Goal: Use online tool/utility: Utilize a website feature to perform a specific function

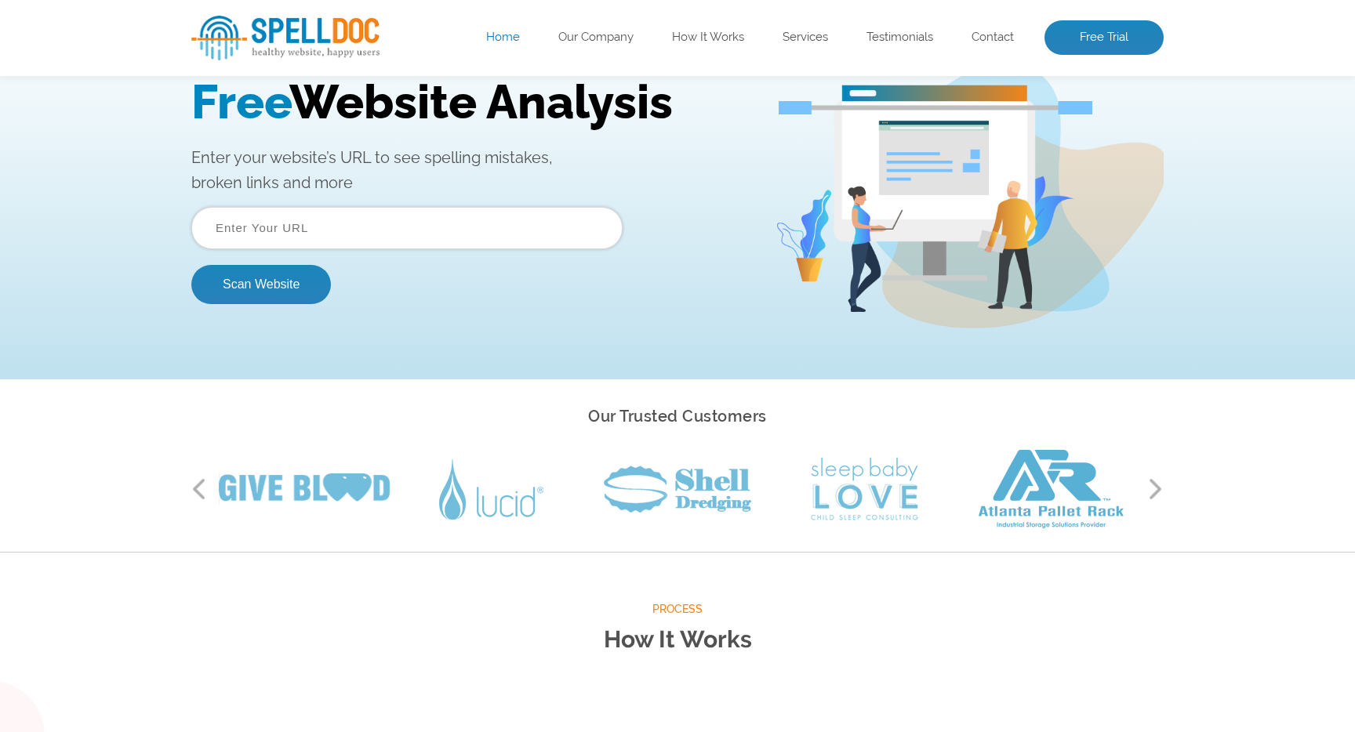
scroll to position [96, 0]
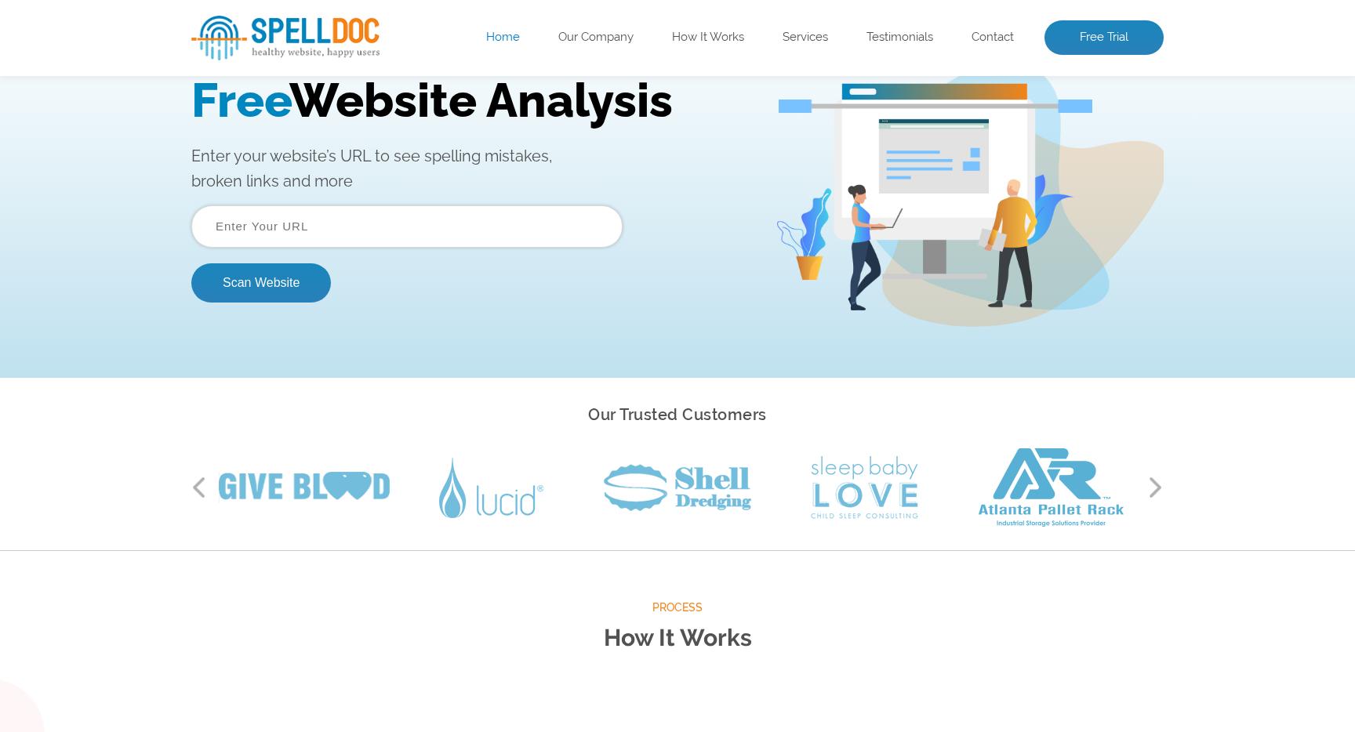
click at [400, 228] on input "text" at bounding box center [406, 226] width 431 height 42
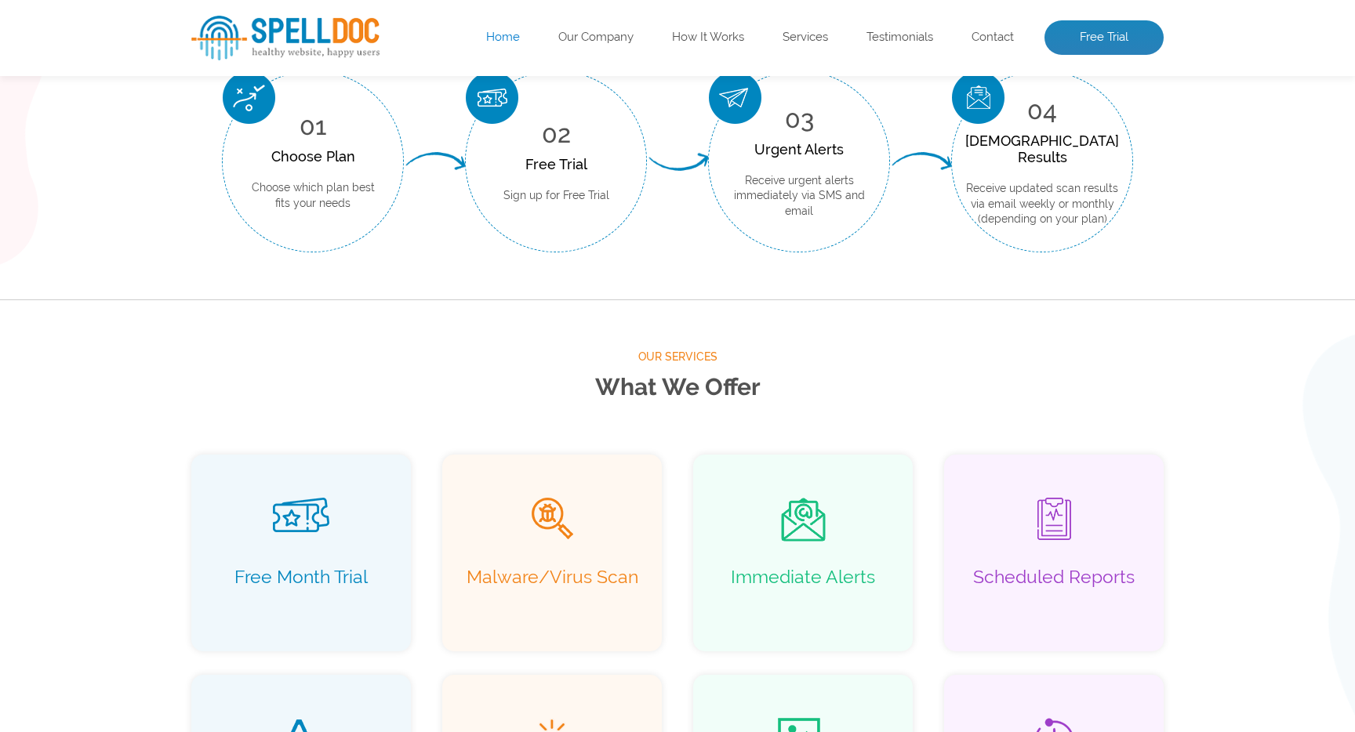
click at [598, 342] on div "Our Services What We Offer Free Month Trial Malware/Virus Scan Immediate Alerts…" at bounding box center [677, 618] width 1355 height 636
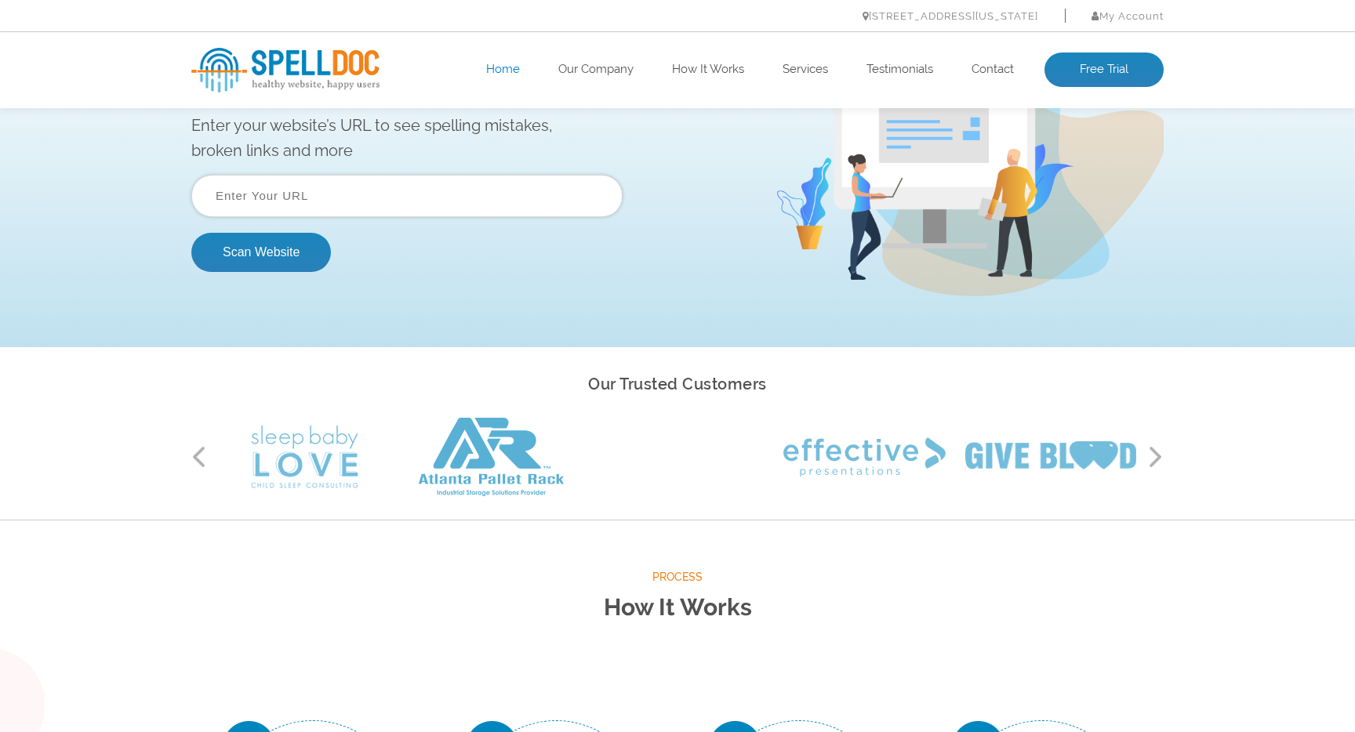
scroll to position [0, 0]
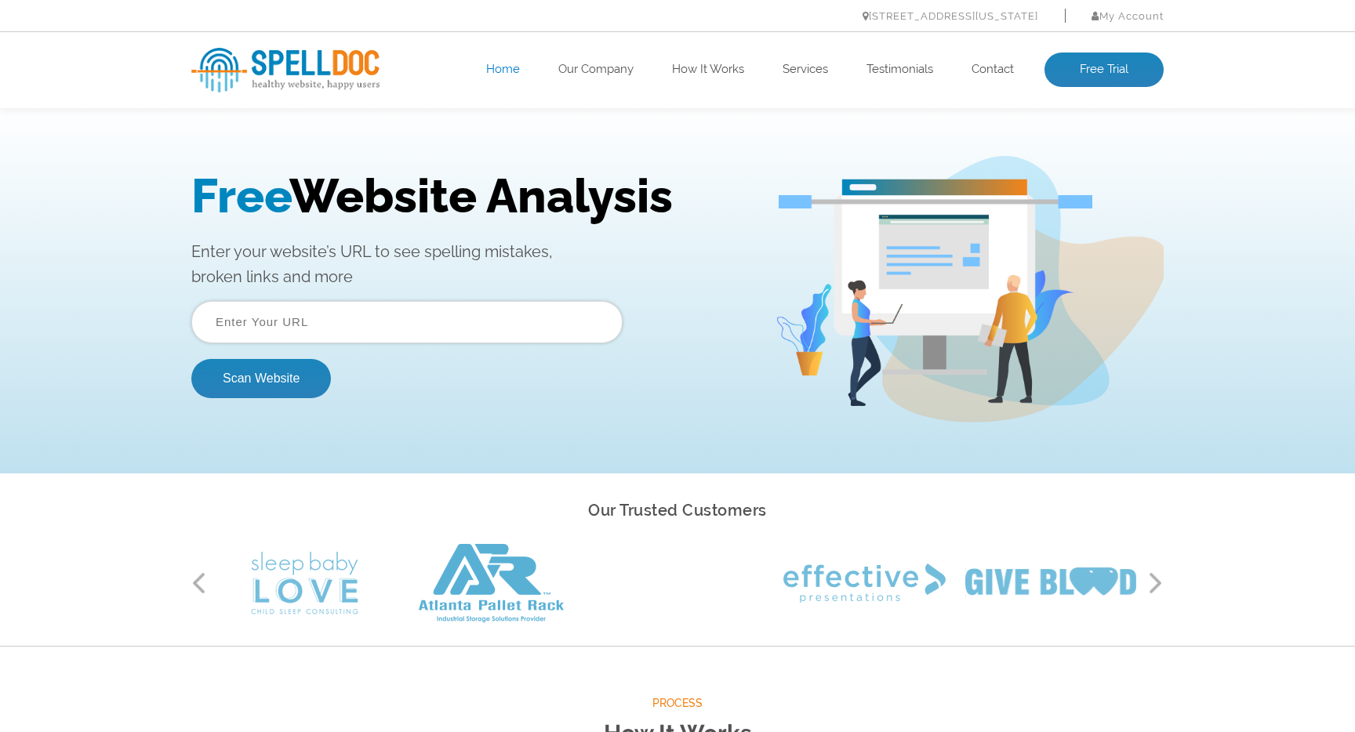
click at [390, 319] on input "text" at bounding box center [406, 322] width 431 height 42
type input "[URL][DOMAIN_NAME]"
click at [280, 375] on button "Scan Website" at bounding box center [261, 378] width 140 height 39
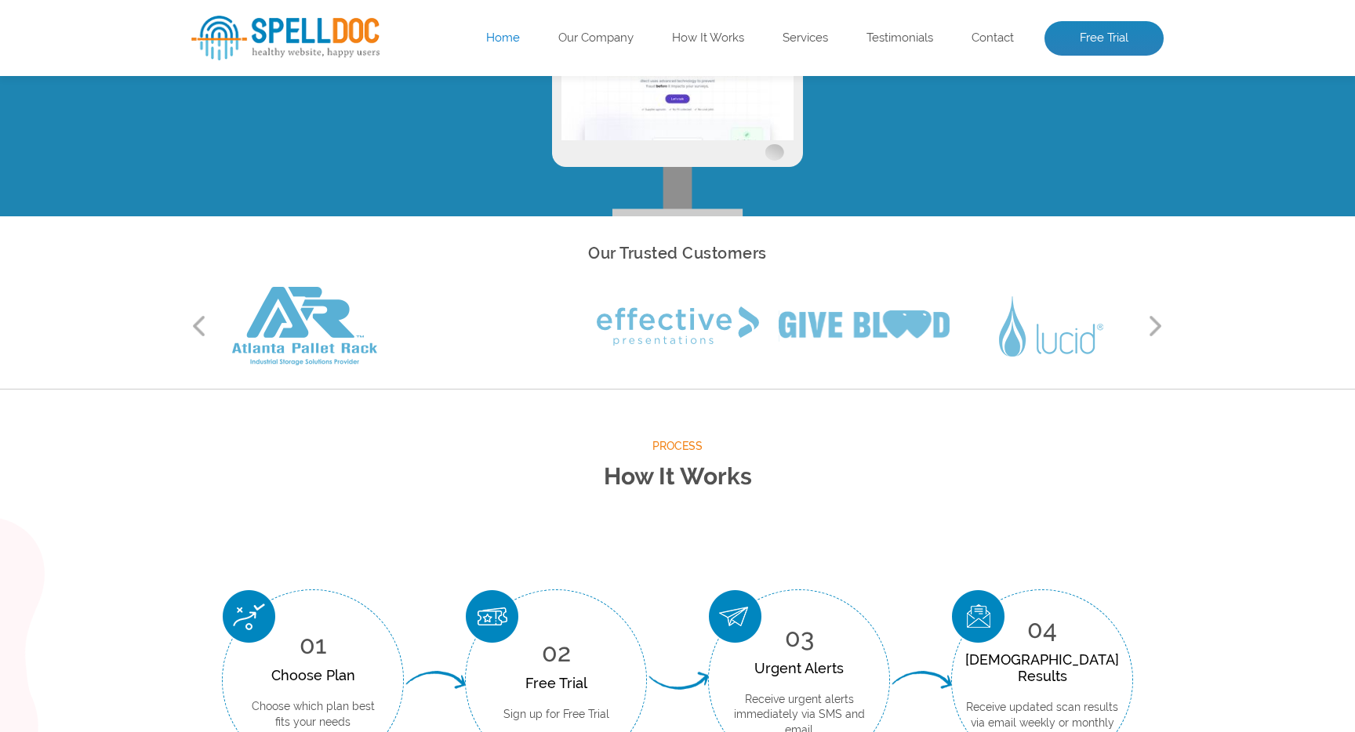
scroll to position [66, 0]
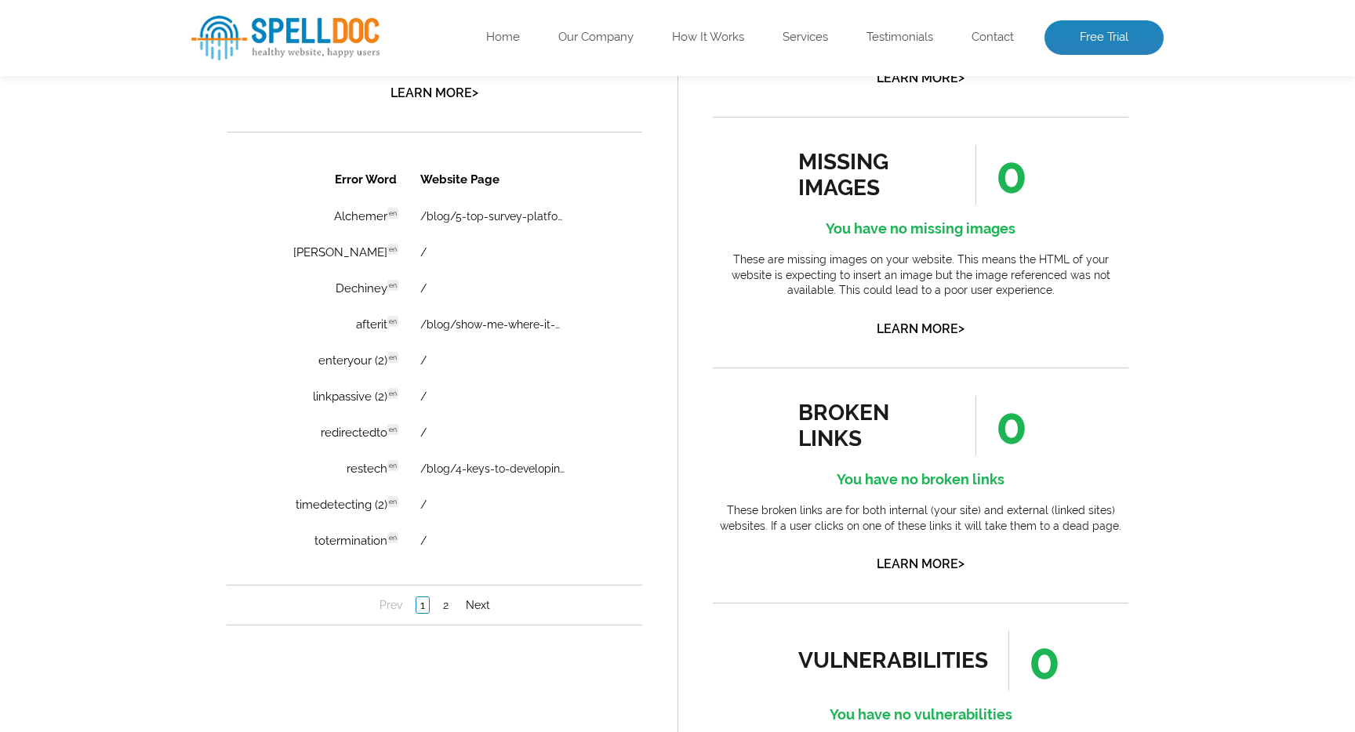
scroll to position [1068, 0]
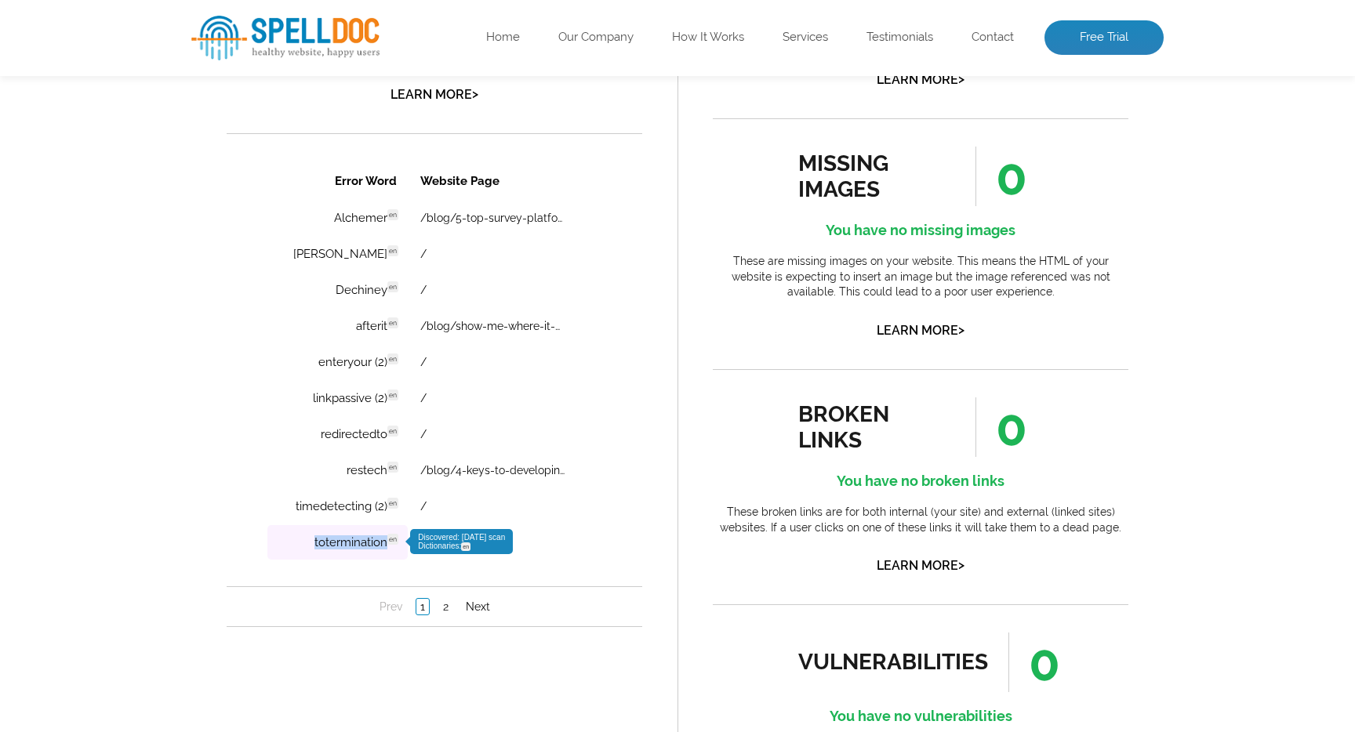
drag, startPoint x: 386, startPoint y: 551, endPoint x: 313, endPoint y: 547, distance: 73.0
click at [313, 547] on td "totermination en Discovered: 10-08-2025 scan Dictionaries: en" at bounding box center [337, 542] width 140 height 35
copy td "totermination"
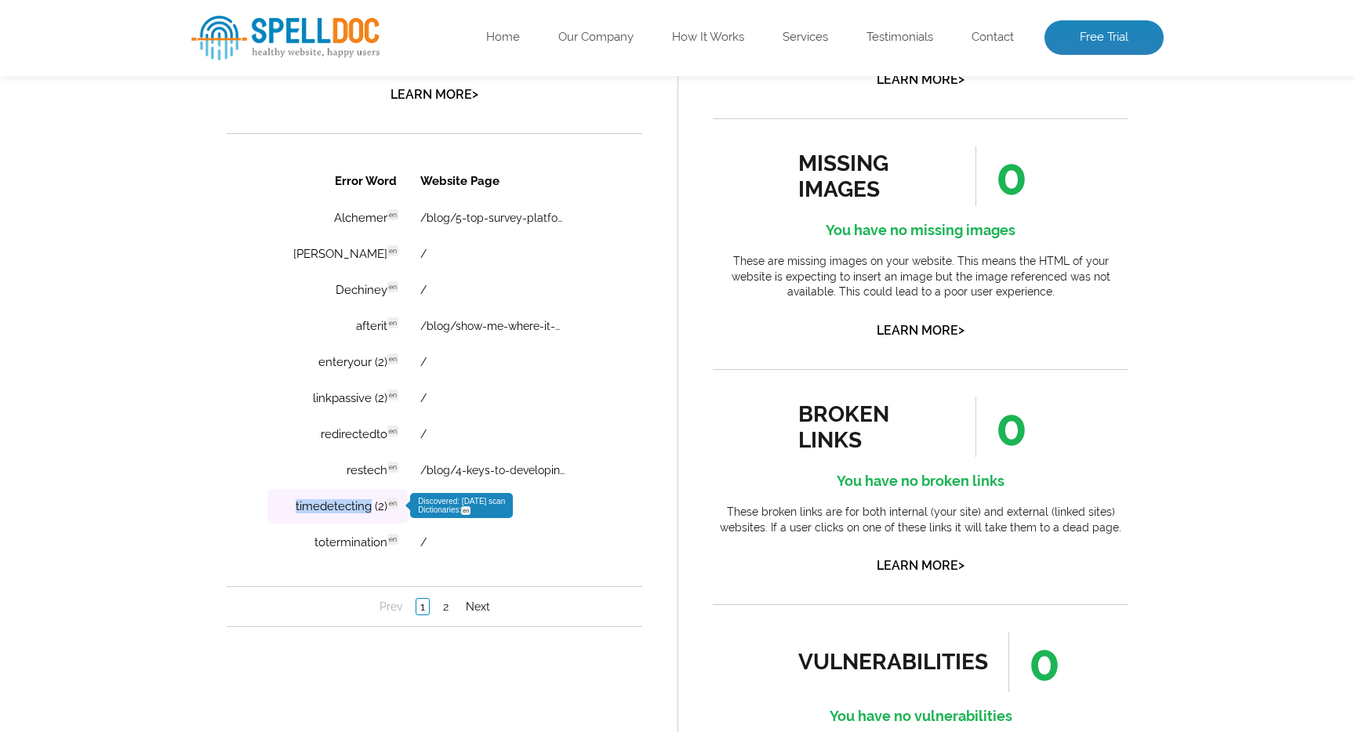
drag, startPoint x: 367, startPoint y: 512, endPoint x: 293, endPoint y: 512, distance: 73.7
click at [293, 512] on td "timedetecting (2) en Discovered: 10-08-2025 scan Dictionaries: en" at bounding box center [337, 506] width 140 height 35
copy td "timedetecting"
click at [444, 610] on link "2" at bounding box center [445, 607] width 13 height 16
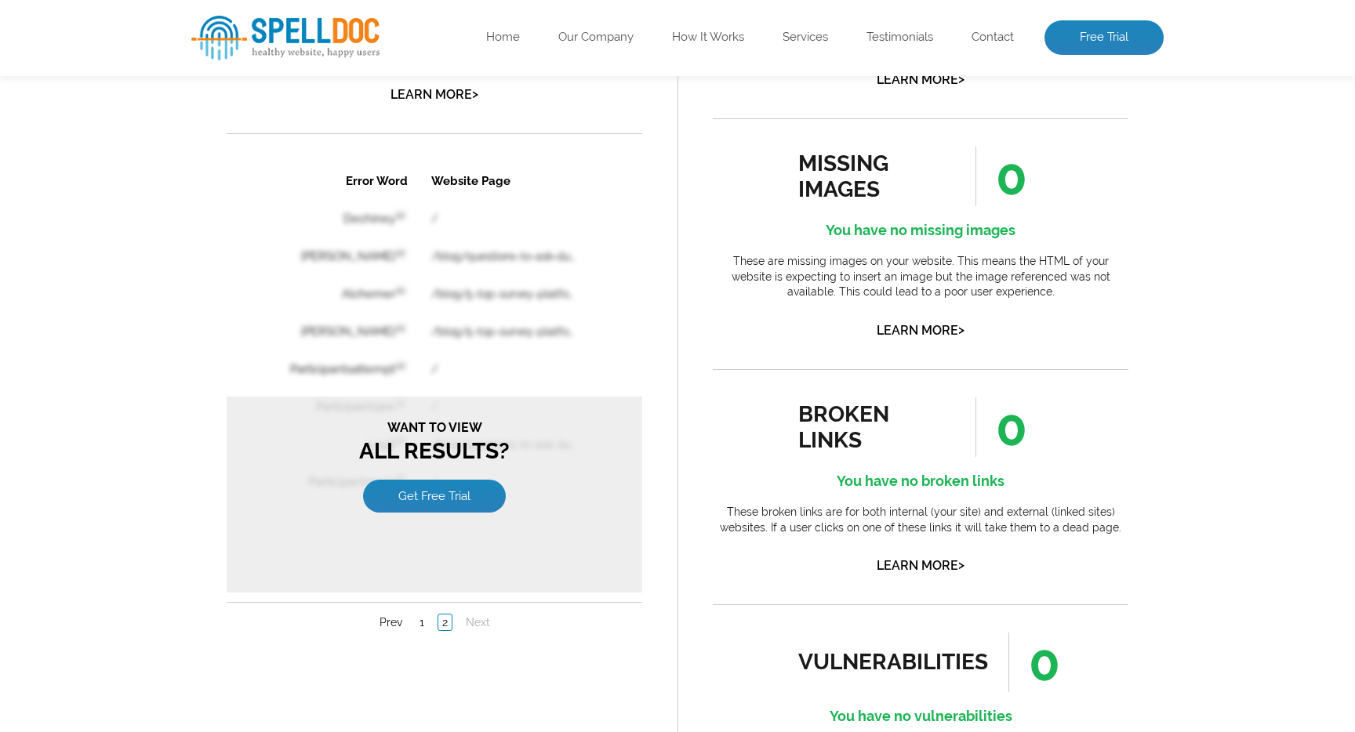
scroll to position [0, 0]
